Goal: Information Seeking & Learning: Learn about a topic

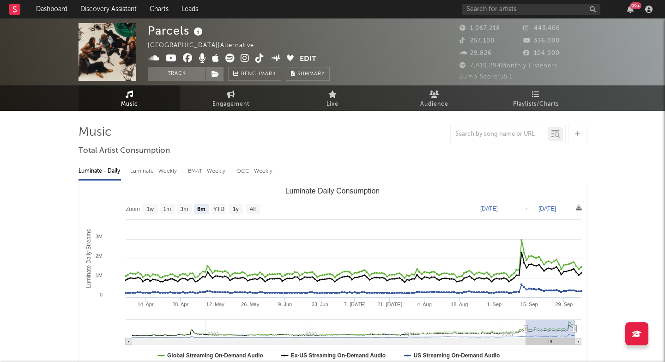
select select "6m"
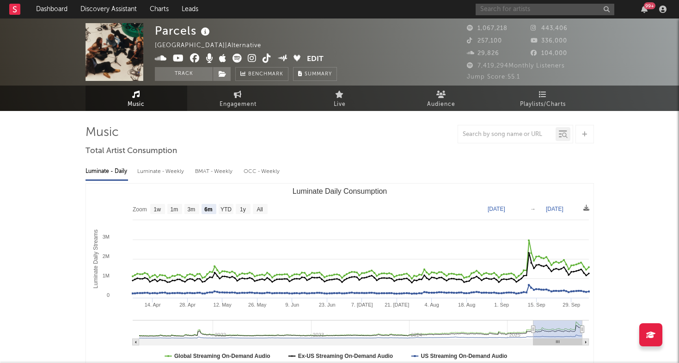
click at [493, 10] on input "text" at bounding box center [545, 10] width 139 height 12
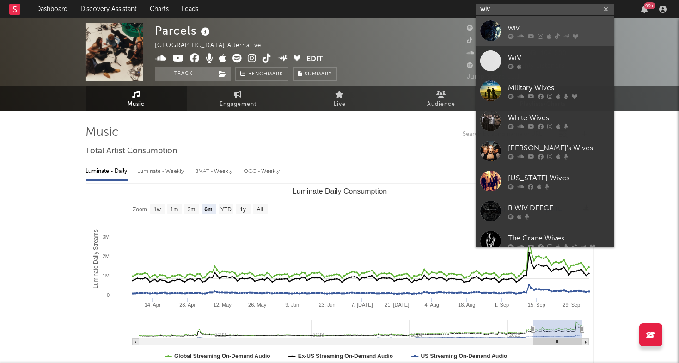
type input "wiv"
click at [493, 26] on div at bounding box center [490, 30] width 21 height 21
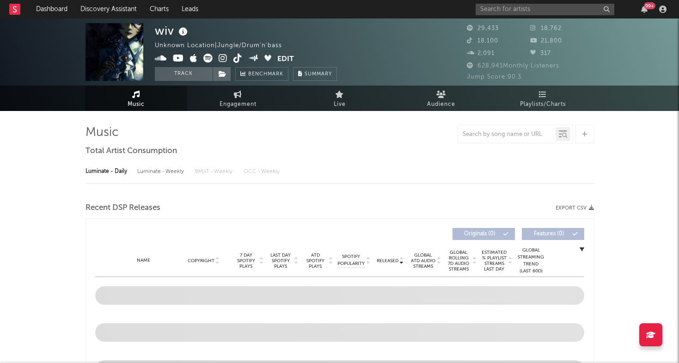
select select "6m"
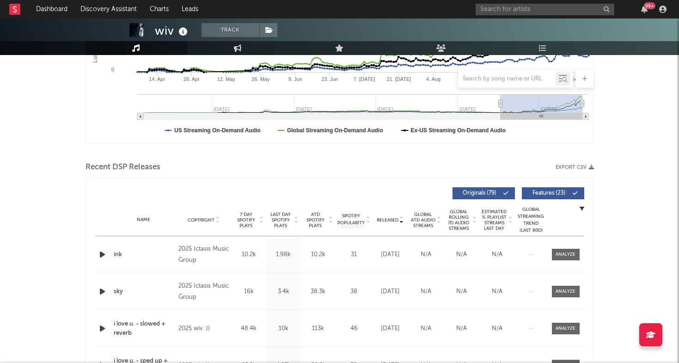
scroll to position [227, 0]
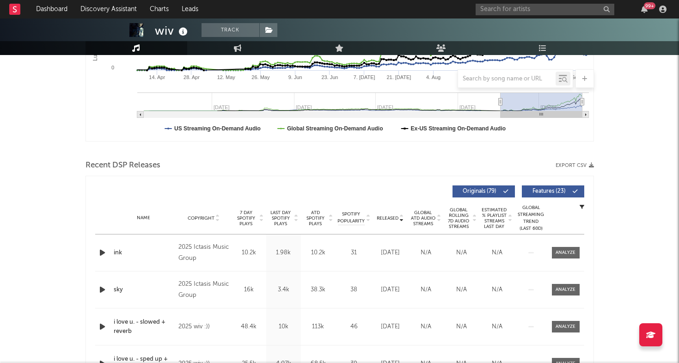
click at [285, 211] on span "Last Day Spotify Plays" at bounding box center [281, 218] width 24 height 17
click at [566, 248] on span at bounding box center [566, 253] width 28 height 12
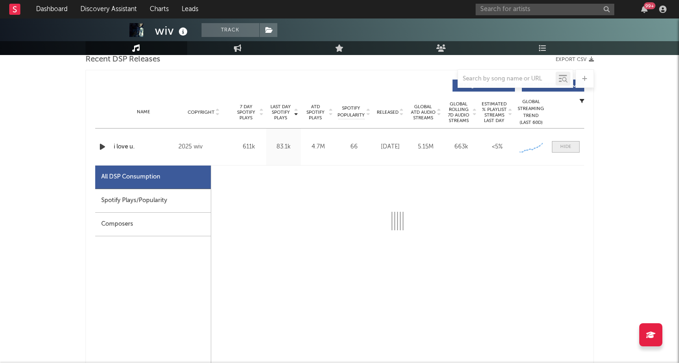
select select "6m"
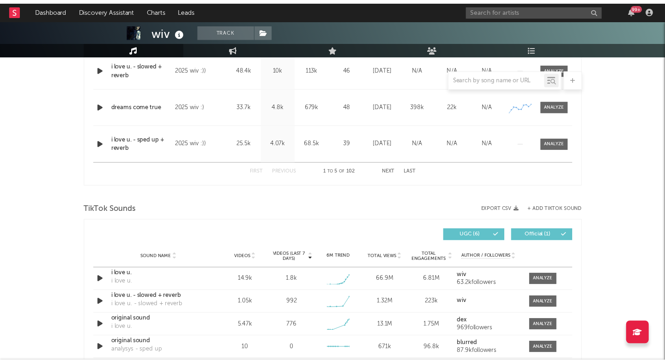
scroll to position [924, 0]
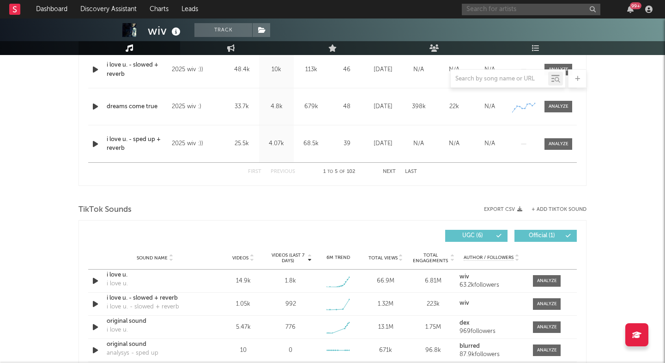
click at [491, 7] on input "text" at bounding box center [531, 10] width 139 height 12
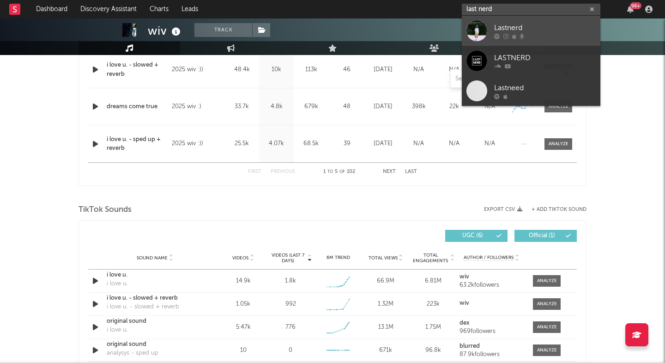
type input "last nerd"
click at [490, 26] on link "Lastnerd" at bounding box center [531, 31] width 139 height 30
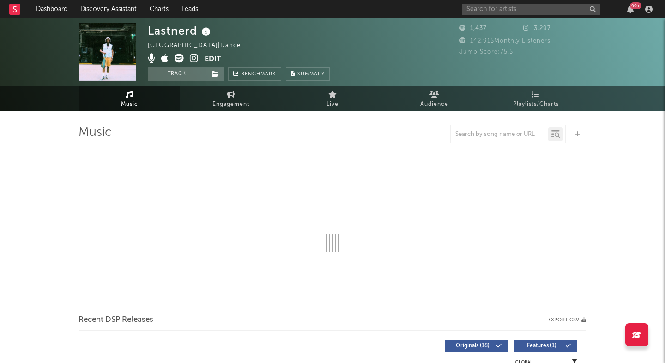
select select "6m"
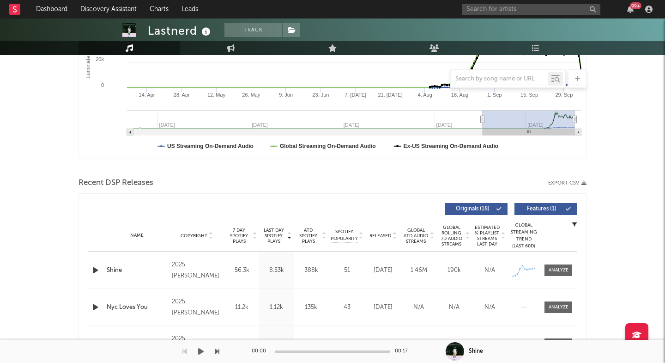
scroll to position [278, 0]
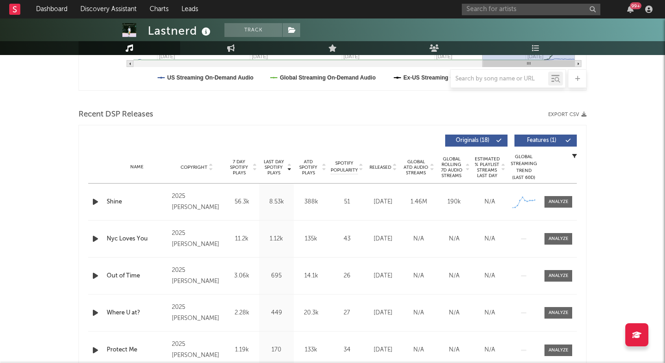
click at [269, 166] on span "Last Day Spotify Plays" at bounding box center [274, 167] width 24 height 17
click at [559, 206] on span at bounding box center [559, 202] width 28 height 12
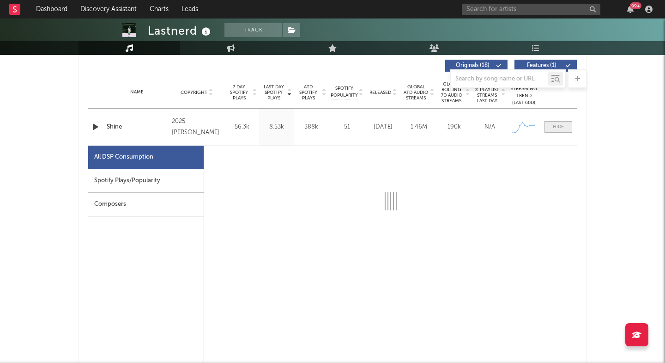
scroll to position [355, 0]
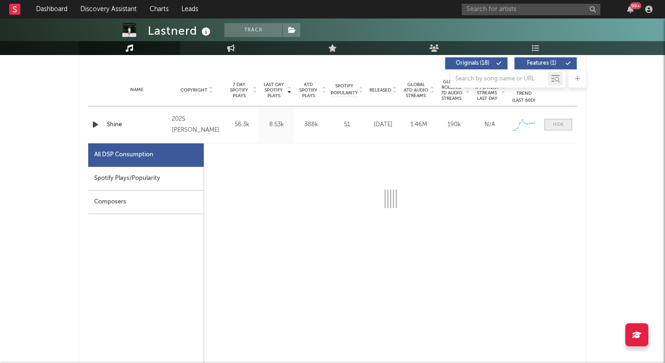
select select "1w"
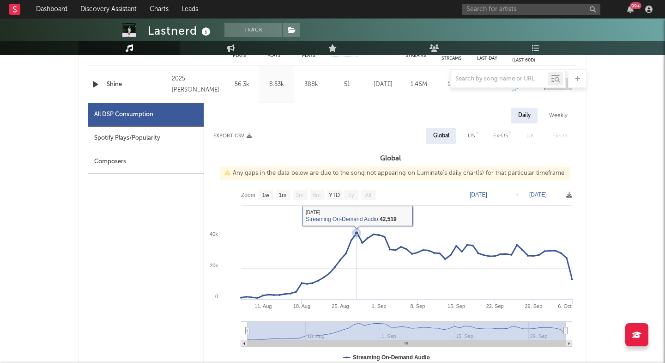
scroll to position [394, 0]
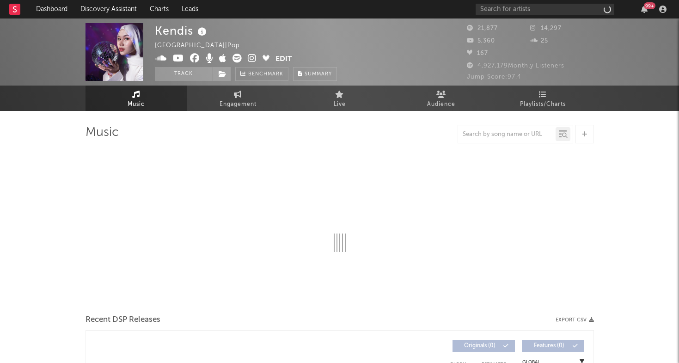
select select "6m"
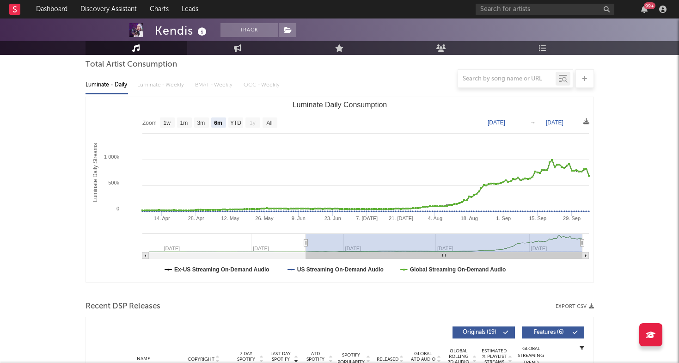
scroll to position [297, 0]
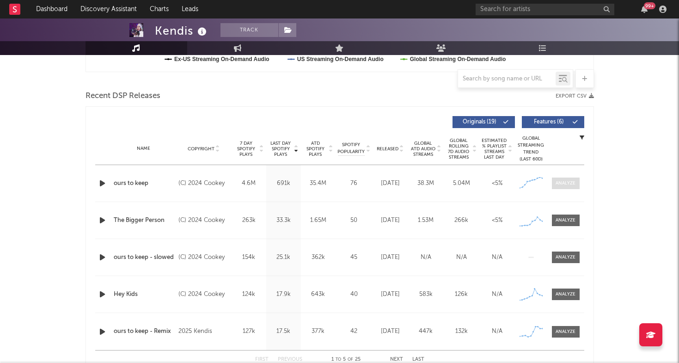
click at [570, 188] on span at bounding box center [566, 183] width 28 height 12
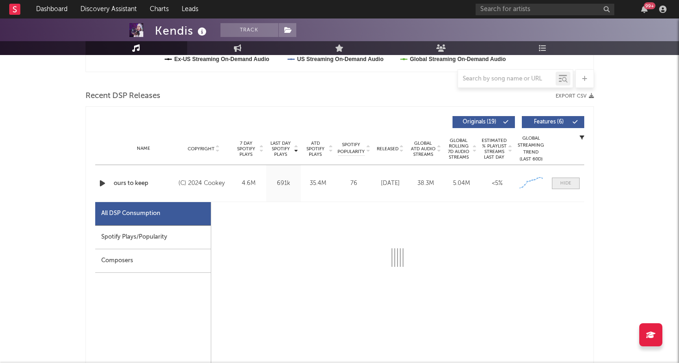
select select "6m"
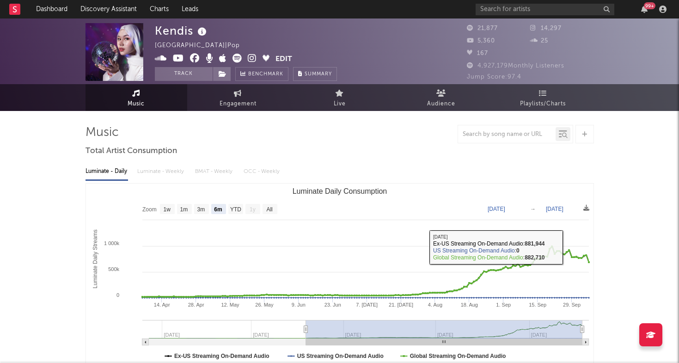
scroll to position [0, 0]
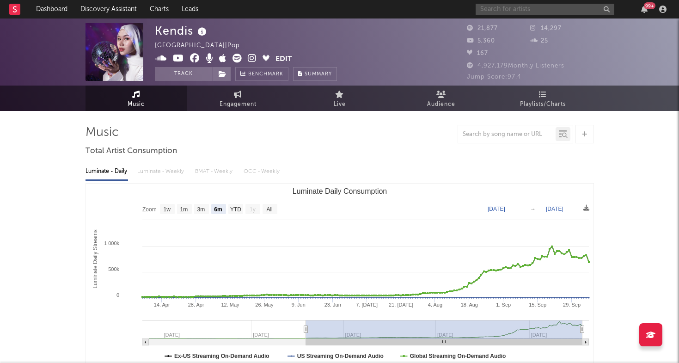
click at [509, 10] on input "text" at bounding box center [545, 10] width 139 height 12
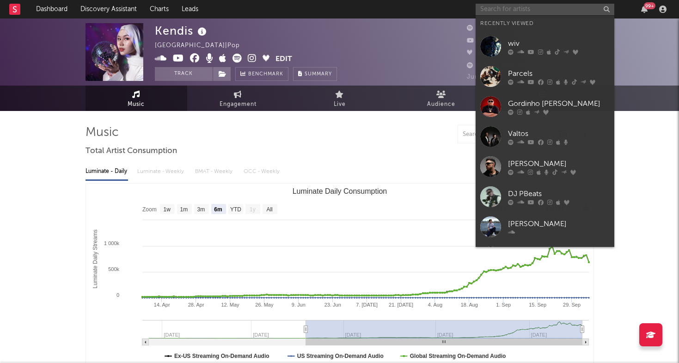
paste input "lordkez"
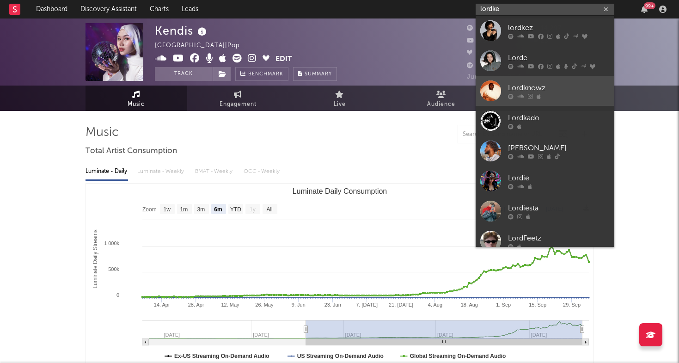
type input "lordke"
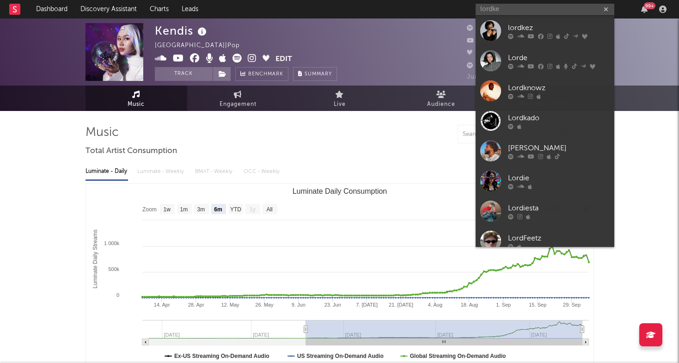
drag, startPoint x: 498, startPoint y: 102, endPoint x: 520, endPoint y: 33, distance: 72.5
click at [520, 33] on icon at bounding box center [520, 36] width 7 height 6
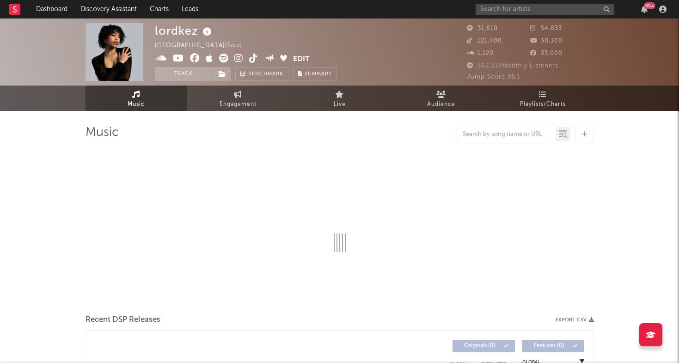
select select "6m"
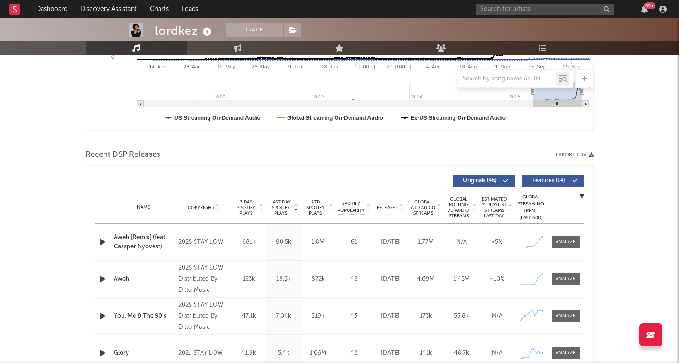
scroll to position [239, 0]
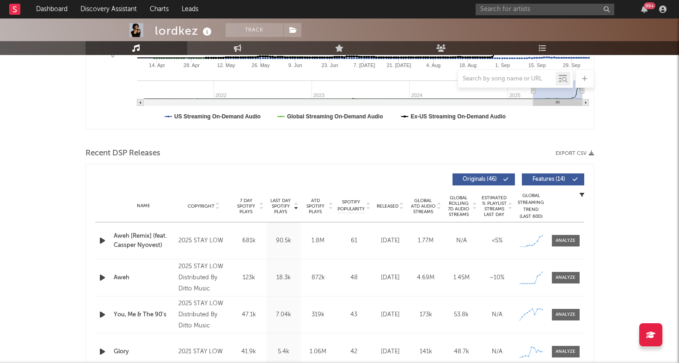
click at [104, 242] on icon "button" at bounding box center [103, 241] width 10 height 12
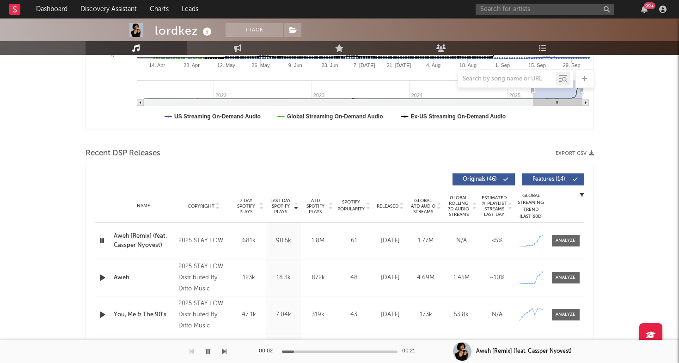
click at [104, 280] on icon "button" at bounding box center [103, 278] width 10 height 12
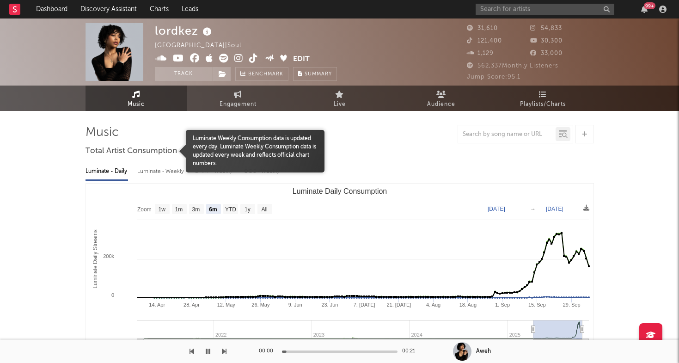
scroll to position [0, 0]
